Goal: Transaction & Acquisition: Purchase product/service

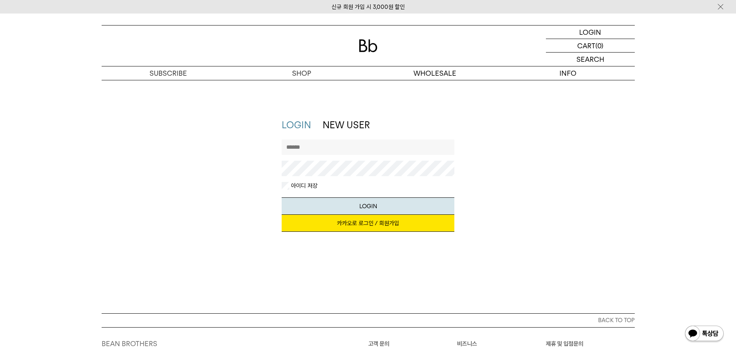
click at [350, 147] on input "text" at bounding box center [368, 147] width 173 height 15
type input "******"
click at [282, 198] on button "LOGIN" at bounding box center [368, 206] width 173 height 17
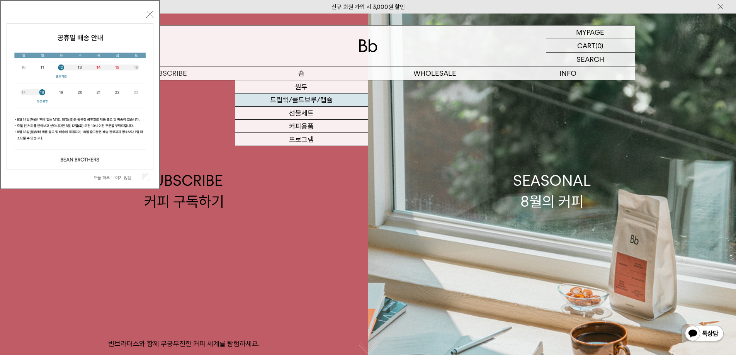
click at [310, 97] on link "드립백/콜드브루/캡슐" at bounding box center [301, 100] width 133 height 13
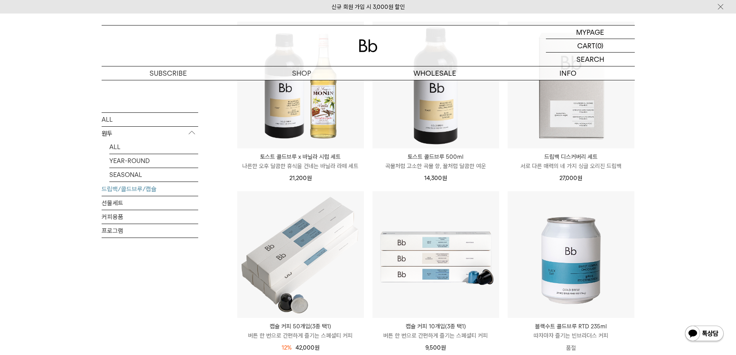
scroll to position [116, 0]
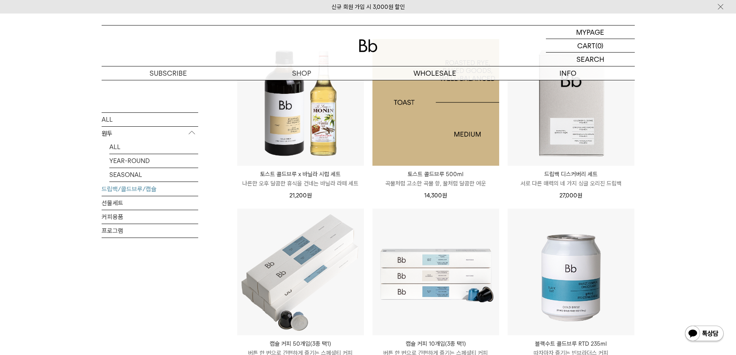
click at [399, 126] on img at bounding box center [436, 102] width 127 height 127
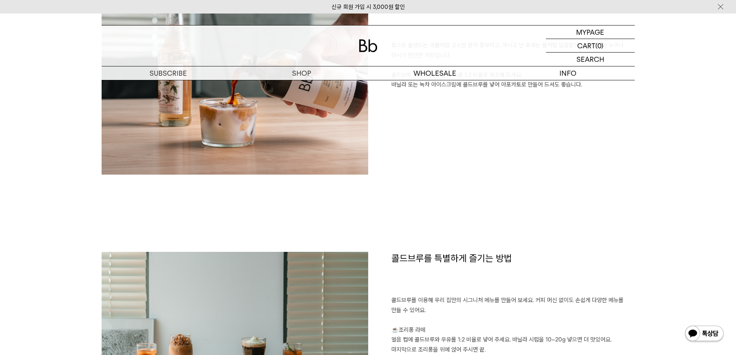
scroll to position [580, 0]
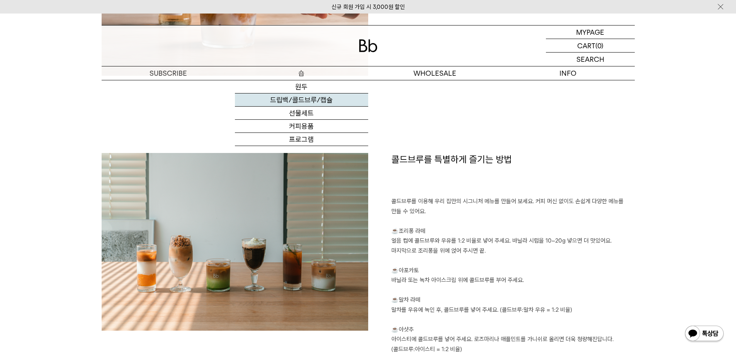
click at [300, 100] on link "드립백/콜드브루/캡슐" at bounding box center [301, 100] width 133 height 13
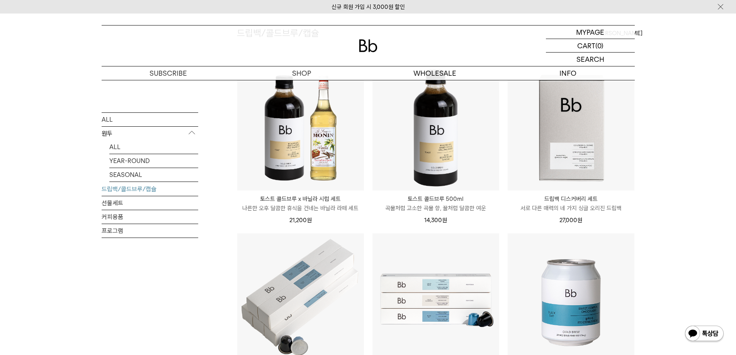
scroll to position [53, 0]
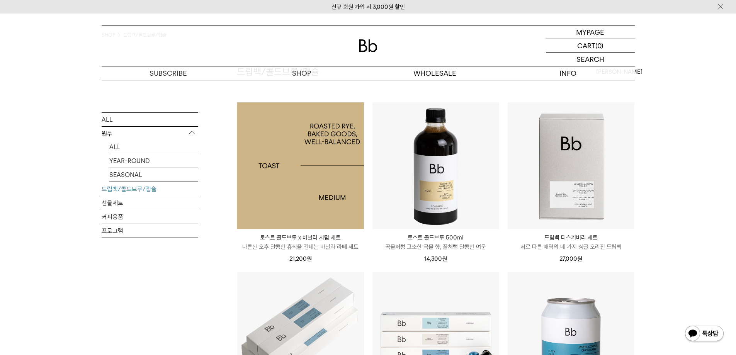
click at [291, 162] on img at bounding box center [300, 165] width 127 height 127
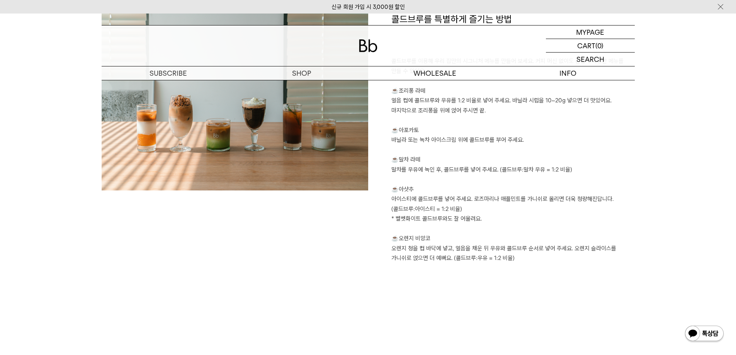
scroll to position [850, 0]
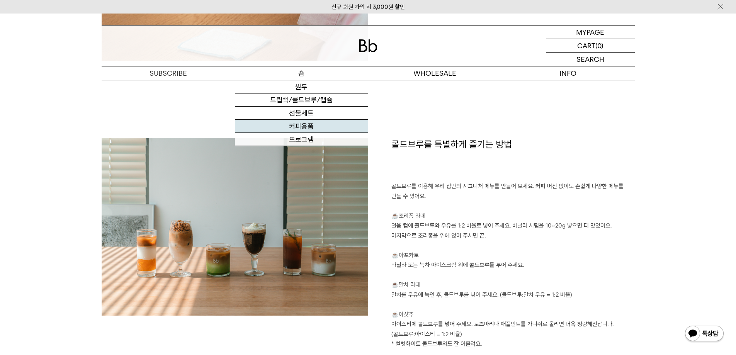
click at [305, 126] on link "커피용품" at bounding box center [301, 126] width 133 height 13
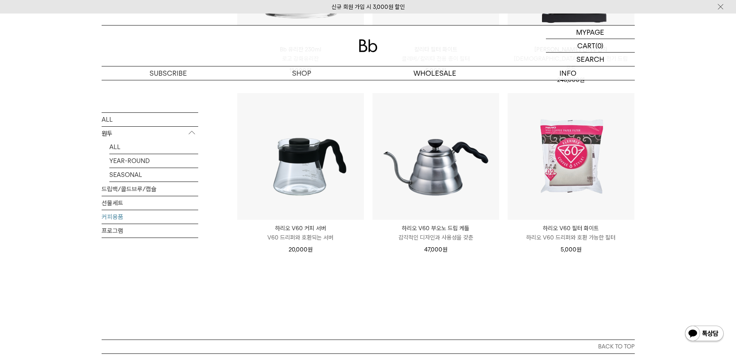
scroll to position [131, 0]
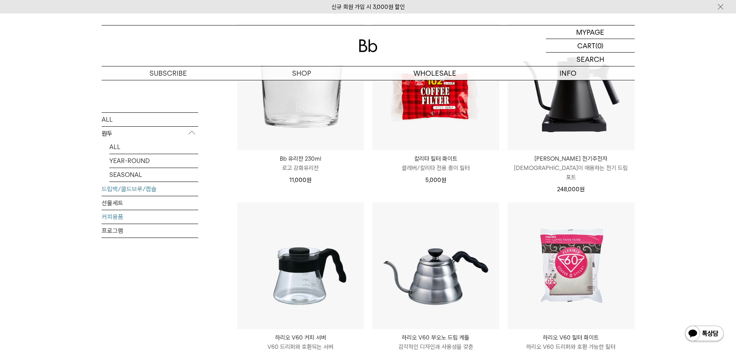
click at [126, 186] on link "드립백/콜드브루/캡슐" at bounding box center [150, 189] width 97 height 14
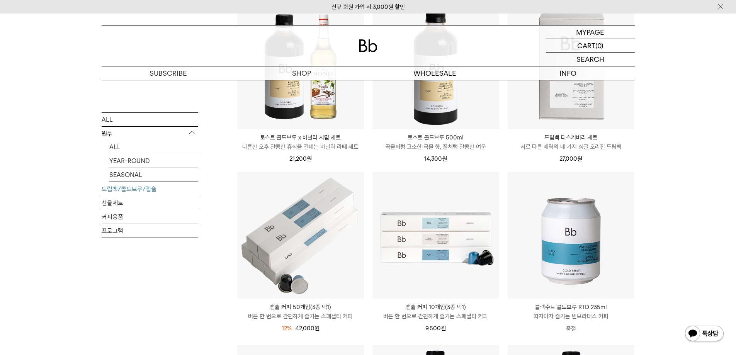
scroll to position [53, 0]
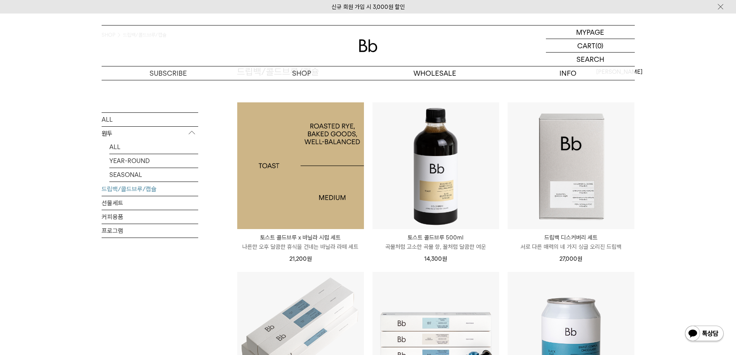
click at [296, 158] on img at bounding box center [300, 165] width 127 height 127
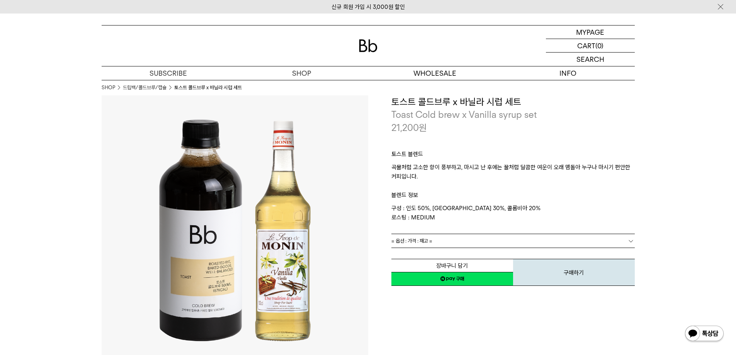
click at [603, 239] on link "= 옵션 : 가격 : 재고 =" at bounding box center [514, 241] width 244 height 14
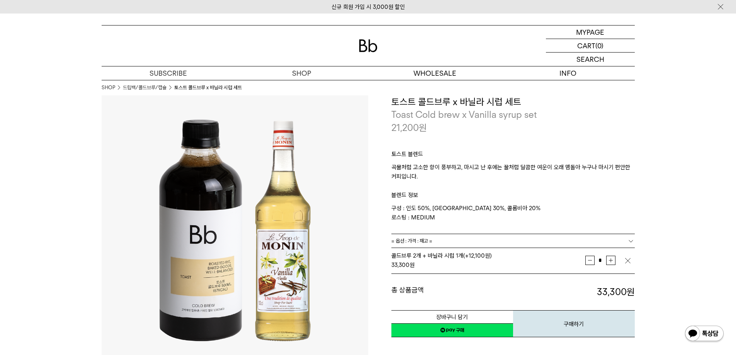
click at [630, 261] on img "button" at bounding box center [628, 261] width 8 height 8
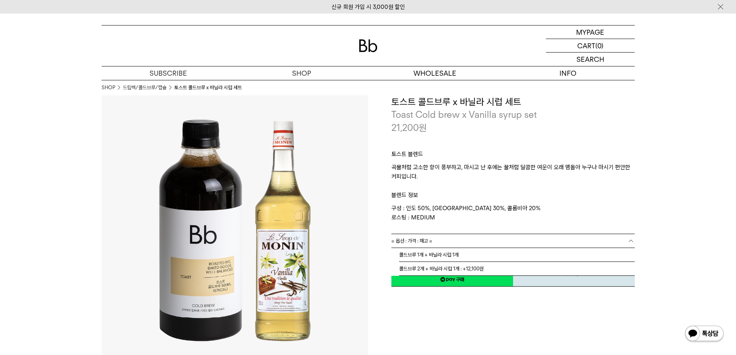
click at [475, 242] on link "= 옵션 : 가격 : 재고 =" at bounding box center [514, 241] width 244 height 14
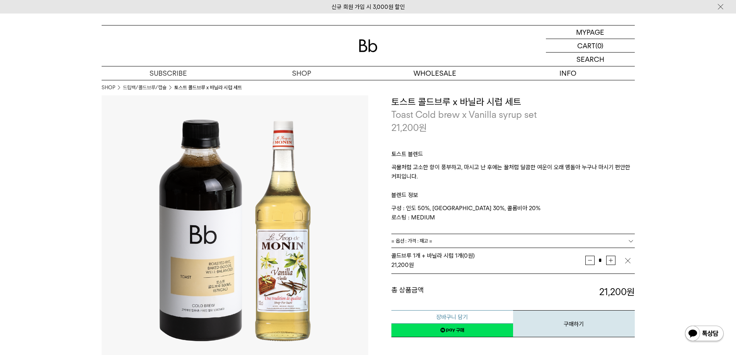
click at [443, 318] on button "장바구니 담기" at bounding box center [453, 317] width 122 height 14
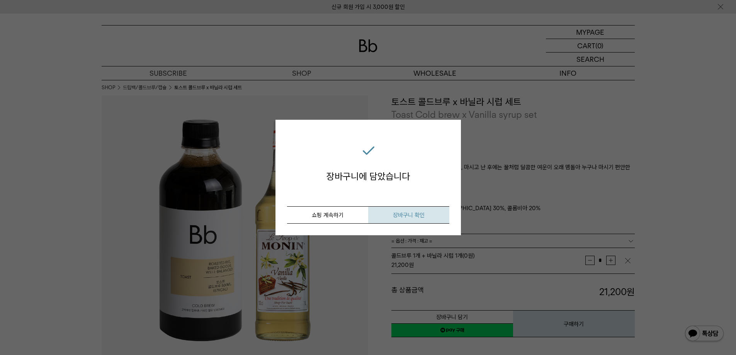
click at [399, 216] on span "장바구니 확인" at bounding box center [409, 215] width 32 height 7
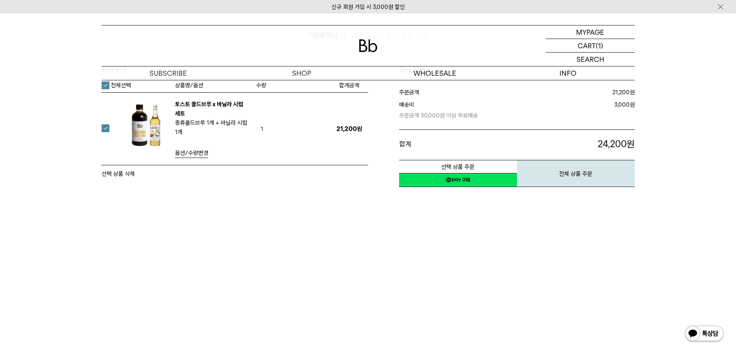
scroll to position [77, 0]
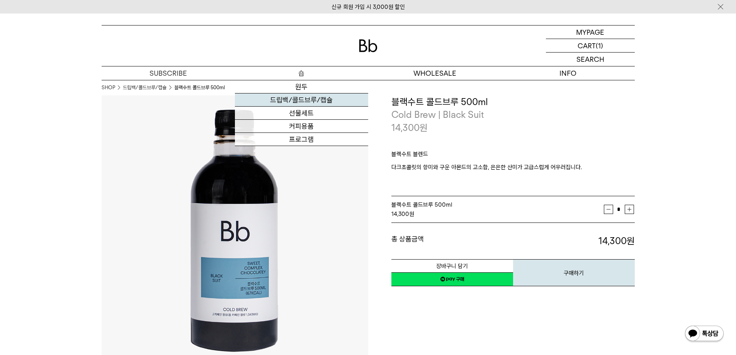
click at [301, 99] on link "드립백/콜드브루/캡슐" at bounding box center [301, 100] width 133 height 13
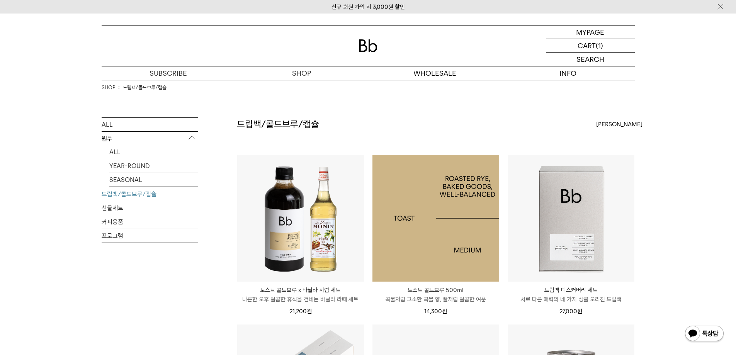
click at [468, 207] on img at bounding box center [436, 218] width 127 height 127
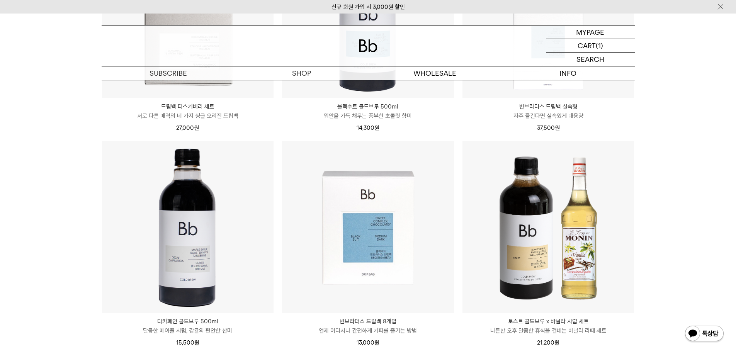
scroll to position [1855, 0]
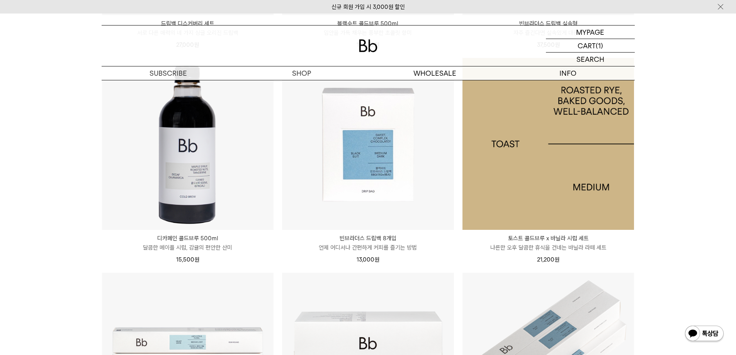
click at [526, 130] on img at bounding box center [549, 144] width 172 height 172
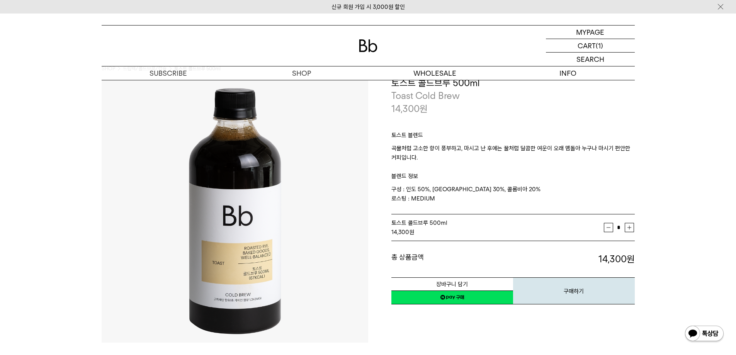
scroll to position [0, 0]
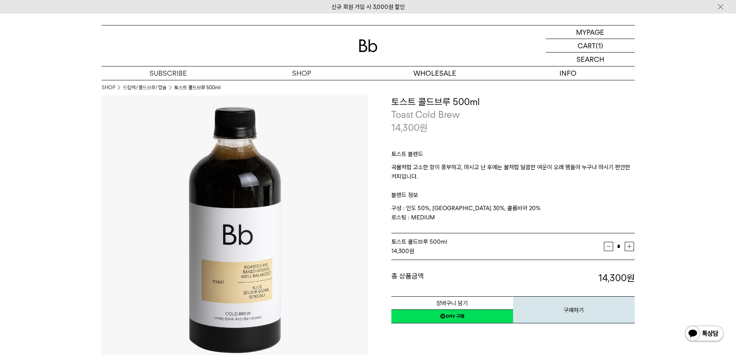
click at [720, 3] on img at bounding box center [721, 7] width 8 height 8
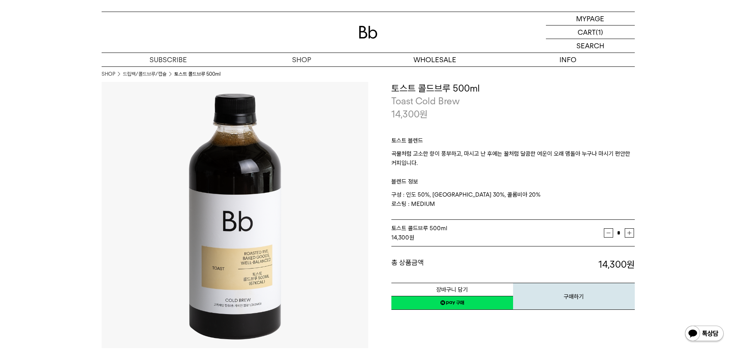
click at [366, 36] on img at bounding box center [368, 32] width 19 height 13
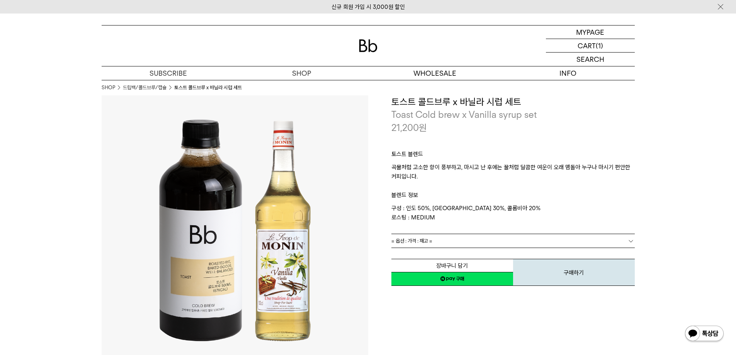
click at [597, 45] on p "장바구니" at bounding box center [586, 45] width 25 height 13
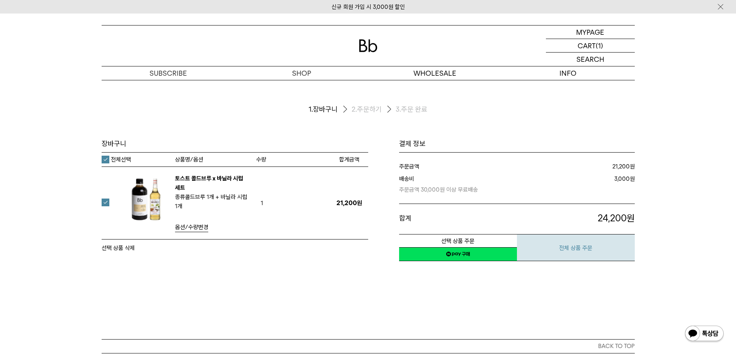
click at [568, 249] on button "전체 상품 주문" at bounding box center [576, 247] width 118 height 27
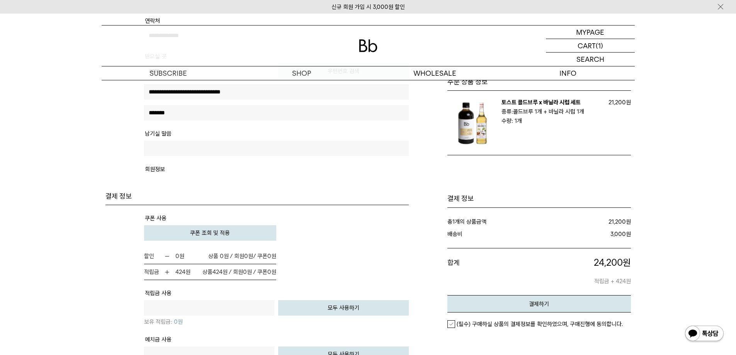
scroll to position [348, 0]
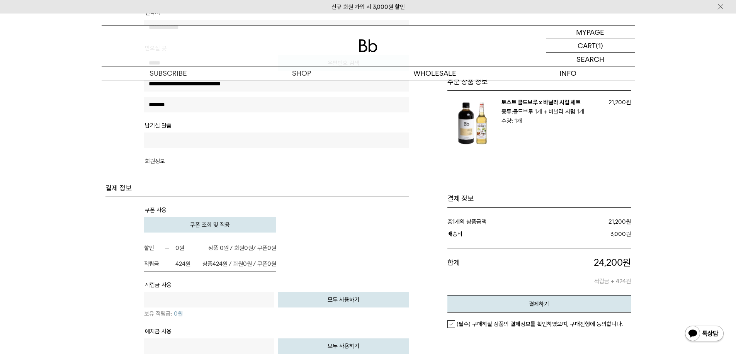
click at [214, 228] on span "쿠폰 조회 및 적용" at bounding box center [210, 224] width 40 height 7
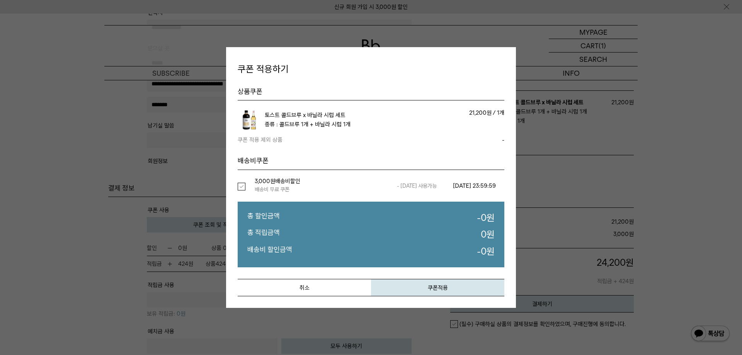
click at [238, 184] on label "선택" at bounding box center [246, 187] width 17 height 8
click at [421, 288] on button "쿠폰적용" at bounding box center [437, 287] width 133 height 17
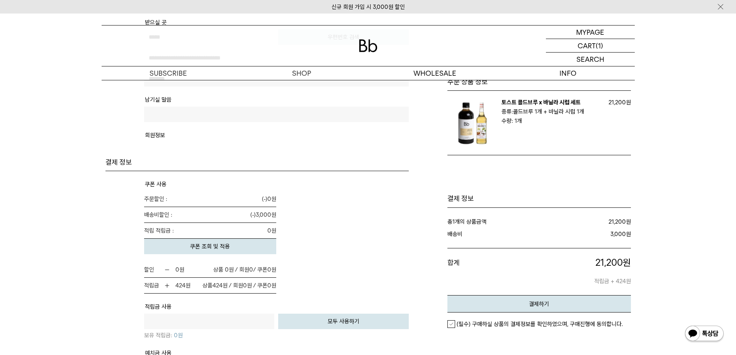
scroll to position [464, 0]
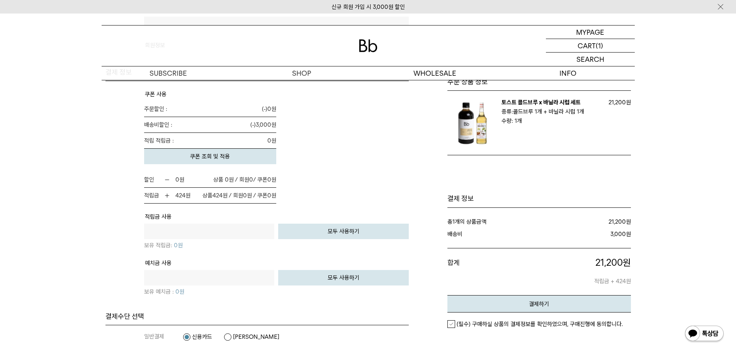
click at [359, 236] on button "모두 사용하기" at bounding box center [343, 231] width 131 height 15
click at [329, 228] on button "모두 사용하기" at bounding box center [343, 231] width 131 height 15
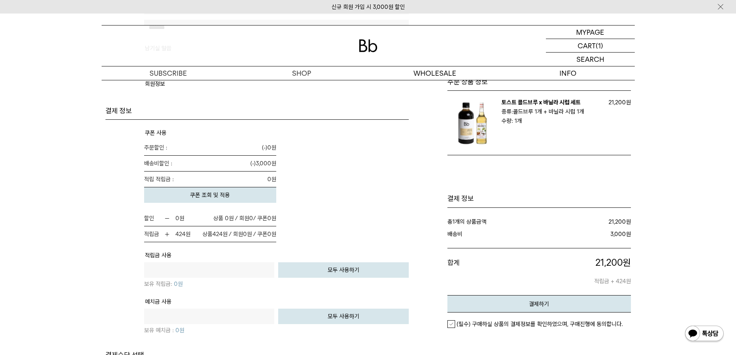
scroll to position [541, 0]
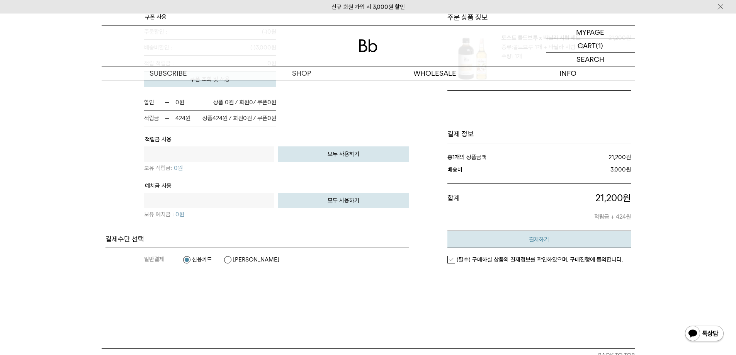
drag, startPoint x: 451, startPoint y: 261, endPoint x: 521, endPoint y: 246, distance: 71.9
click at [451, 261] on label "(필수) 구매하실 상품의 결제정보를 확인하였으며, 구매진행에 동의합니다." at bounding box center [535, 260] width 175 height 8
click at [540, 238] on em "결제하기" at bounding box center [539, 239] width 20 height 7
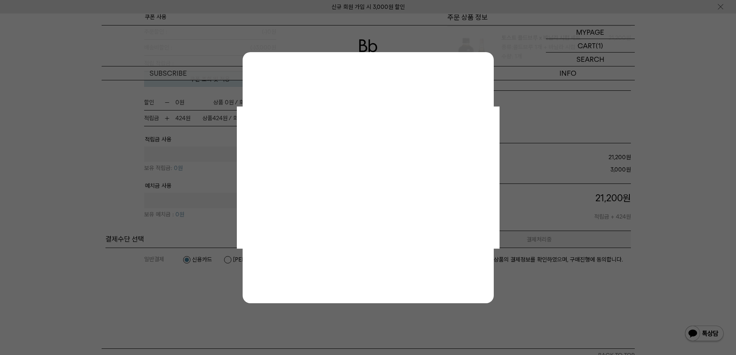
scroll to position [0, 0]
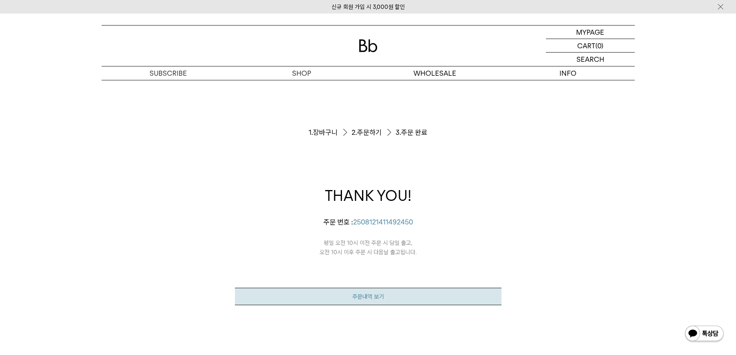
click at [366, 296] on link "주문내역 보기" at bounding box center [368, 296] width 267 height 17
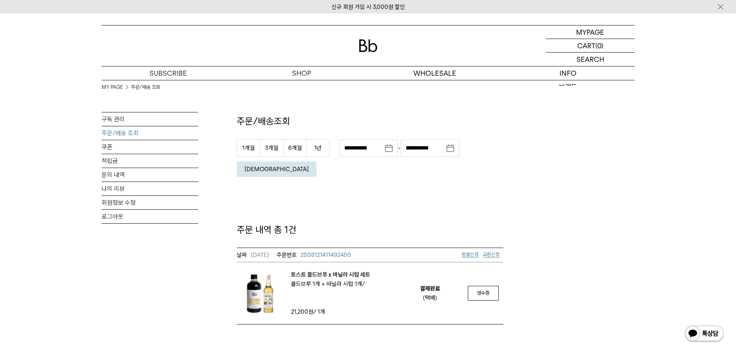
click at [659, 185] on div "MY PAGE 주문/배송 조회 구독 관리 주문/배송 조회 쿠폰 적립금 문의 내역 나의 리뷰 회원정보 수정 로그아웃 주문/배송조회 1개월 3개월…" at bounding box center [368, 202] width 736 height 245
